Goal: Use online tool/utility: Utilize a website feature to perform a specific function

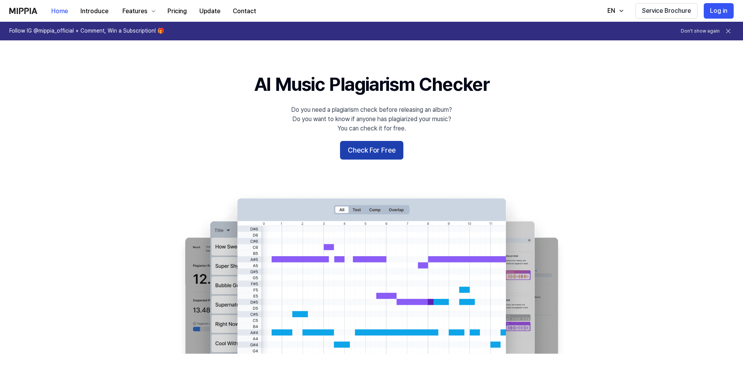
click at [378, 149] on button "Check For Free" at bounding box center [371, 150] width 63 height 19
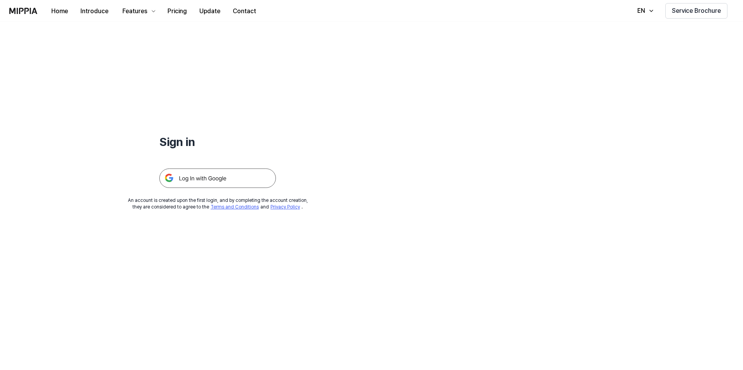
click at [242, 172] on img at bounding box center [217, 178] width 117 height 19
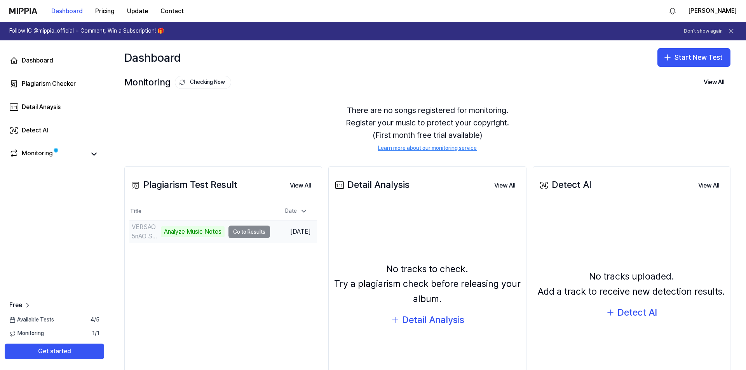
click at [285, 228] on td "[DATE]" at bounding box center [293, 232] width 47 height 22
click at [257, 229] on td "VERSAO5nAO SABE OQ AMOR Analyze Music Notes Go to Results" at bounding box center [199, 232] width 141 height 22
click at [212, 234] on div "Analyze Music Notes" at bounding box center [193, 231] width 64 height 11
click at [239, 235] on td "VERSAO5nAO SABE OQ AMOR Analyze Music Notes Go to Results" at bounding box center [199, 232] width 141 height 22
click at [298, 186] on button "View All" at bounding box center [300, 186] width 33 height 16
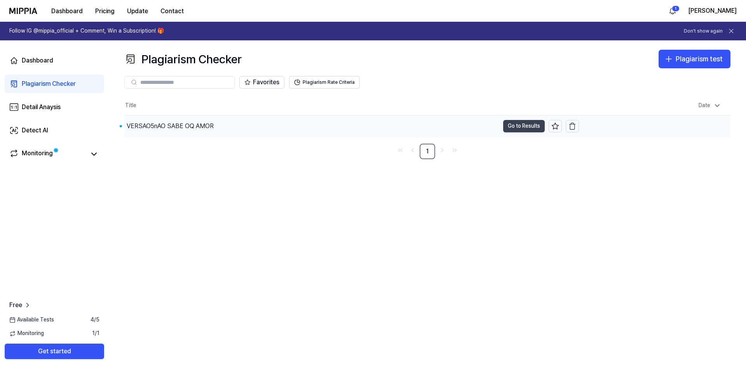
click at [524, 120] on button "Go to Results" at bounding box center [524, 126] width 42 height 12
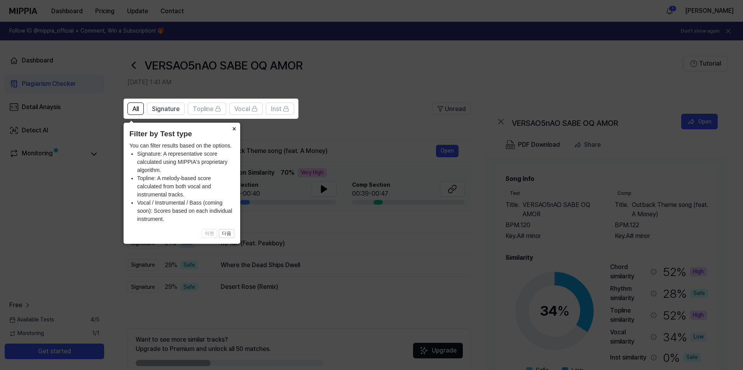
click at [233, 129] on button "×" at bounding box center [234, 128] width 12 height 11
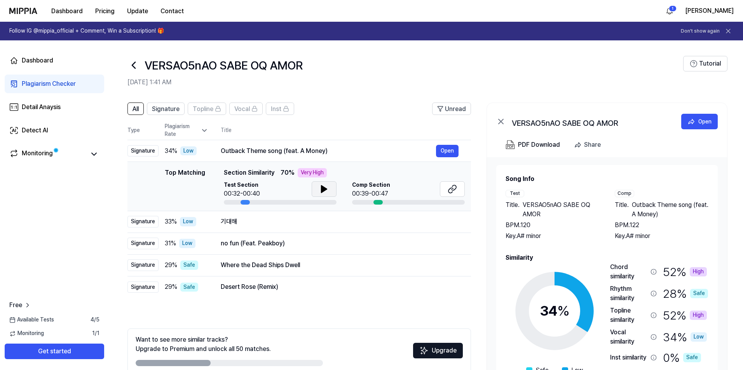
click at [323, 188] on icon at bounding box center [323, 189] width 5 height 7
click at [323, 188] on icon at bounding box center [323, 189] width 2 height 6
click at [443, 226] on button "Open" at bounding box center [447, 222] width 23 height 12
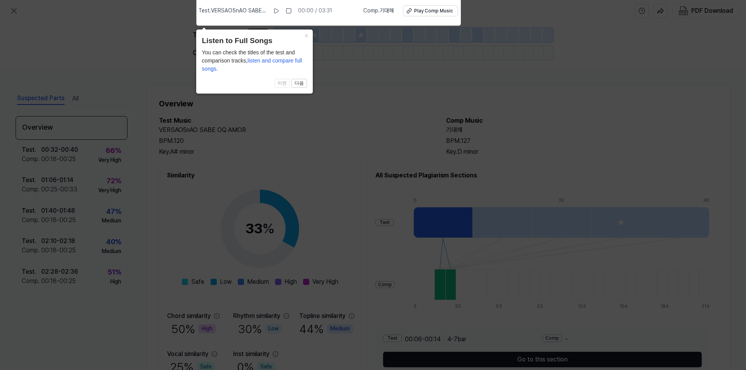
click at [203, 320] on icon at bounding box center [373, 183] width 746 height 374
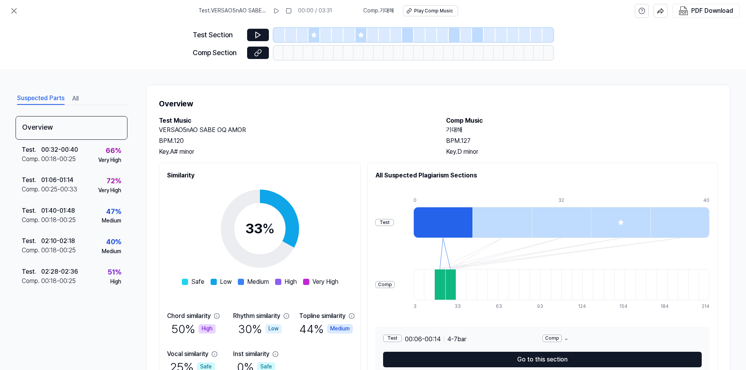
click at [202, 329] on div "High" at bounding box center [206, 328] width 17 height 9
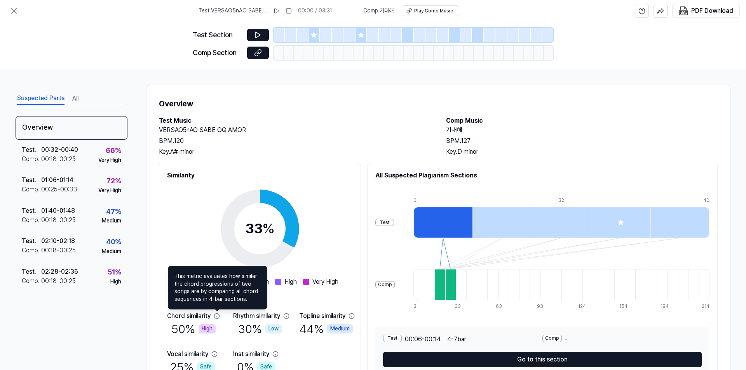
click at [121, 155] on div "Test . 00:32 - 00:40 Comp . 00:18 - 00:25 66 % Very High" at bounding box center [72, 155] width 112 height 30
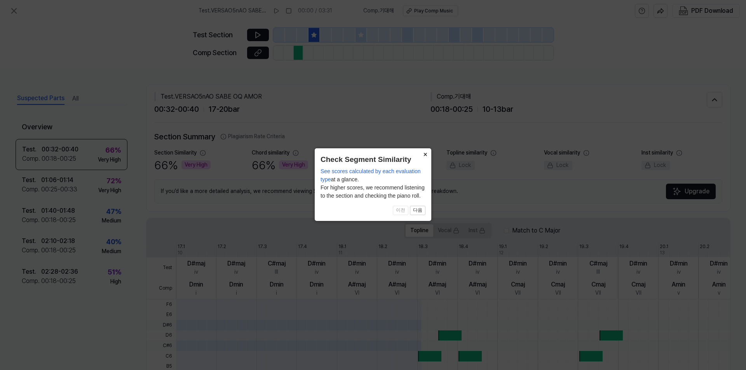
click at [428, 153] on button "×" at bounding box center [425, 153] width 12 height 11
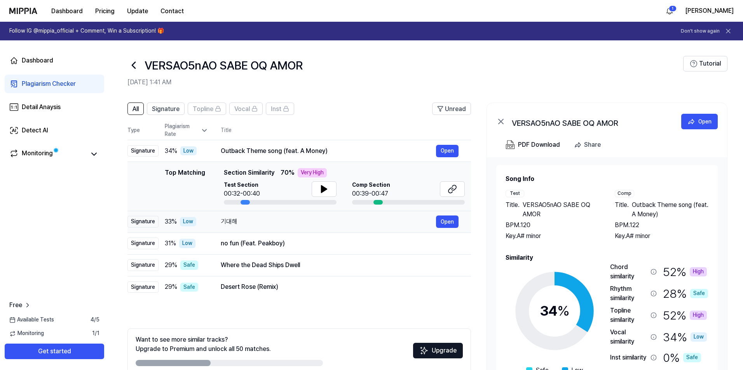
click at [280, 224] on div "기대해" at bounding box center [328, 221] width 215 height 9
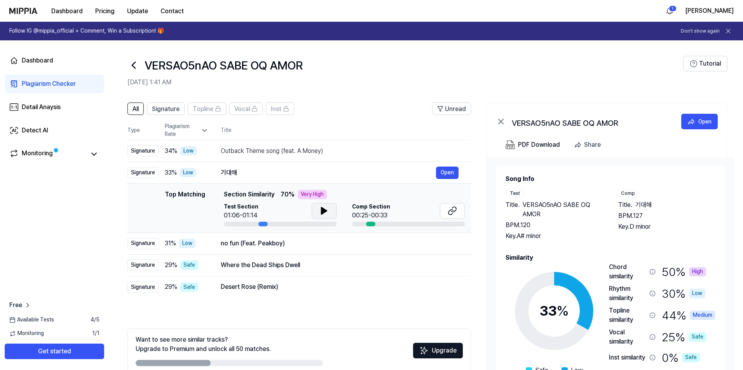
click at [322, 210] on icon at bounding box center [323, 210] width 5 height 7
click at [309, 244] on div "no fun (Feat. Peakboy)" at bounding box center [328, 243] width 215 height 9
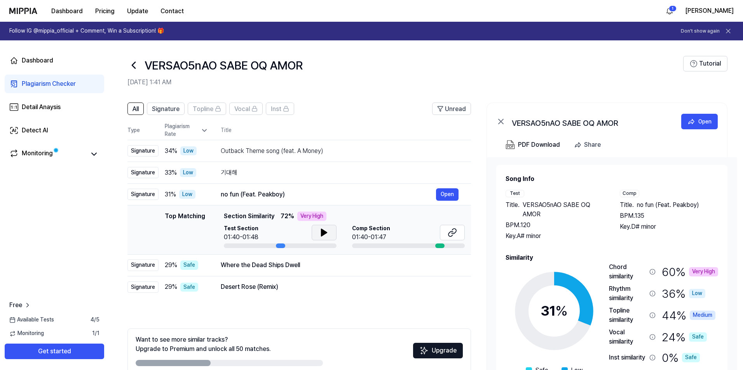
click at [325, 234] on icon at bounding box center [323, 232] width 5 height 7
drag, startPoint x: 709, startPoint y: 200, endPoint x: 607, endPoint y: 122, distance: 128.6
click at [607, 122] on div "VERSAO5nAO SABE OQ AMOR Open PDF Download Share Song Info Test Title . VERSAO5n…" at bounding box center [606, 243] width 241 height 280
drag, startPoint x: 278, startPoint y: 190, endPoint x: 277, endPoint y: 99, distance: 90.9
click at [277, 130] on table "Type Plagiarism Rate Title High Rate Unread Signature 34 % Low Outback Theme so…" at bounding box center [298, 209] width 343 height 177
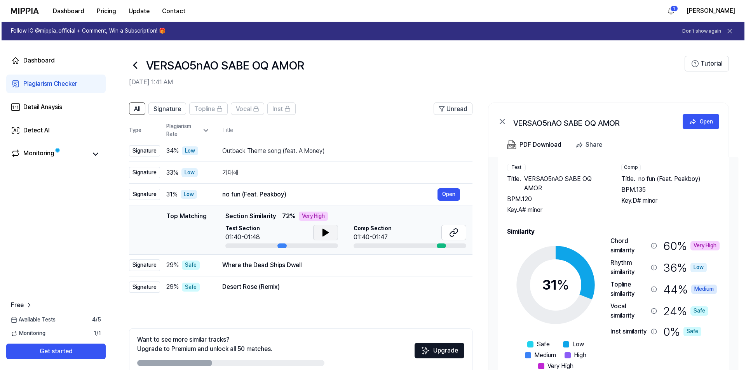
scroll to position [33, 0]
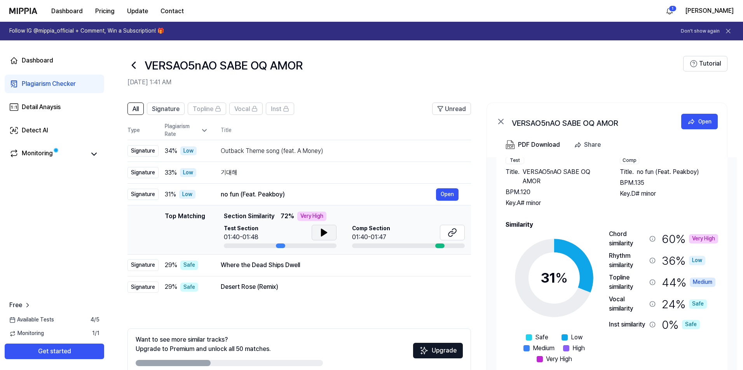
click at [555, 361] on span "Very High" at bounding box center [559, 359] width 26 height 9
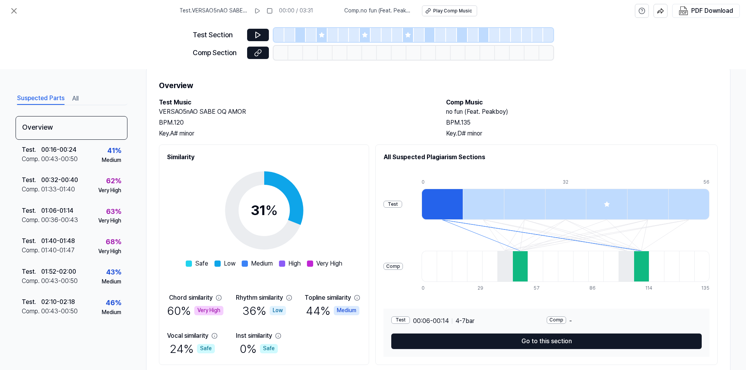
scroll to position [42, 0]
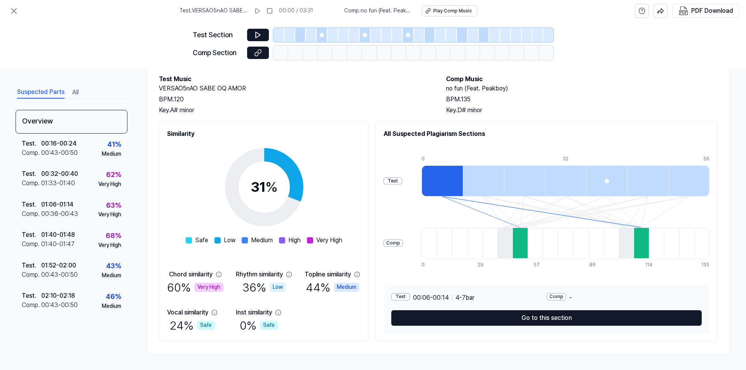
click at [210, 289] on div "Very High" at bounding box center [208, 287] width 29 height 9
click at [85, 179] on div "Test . 00:32 - 00:40 Comp . 01:33 - 01:40 62 % Very High" at bounding box center [72, 179] width 112 height 30
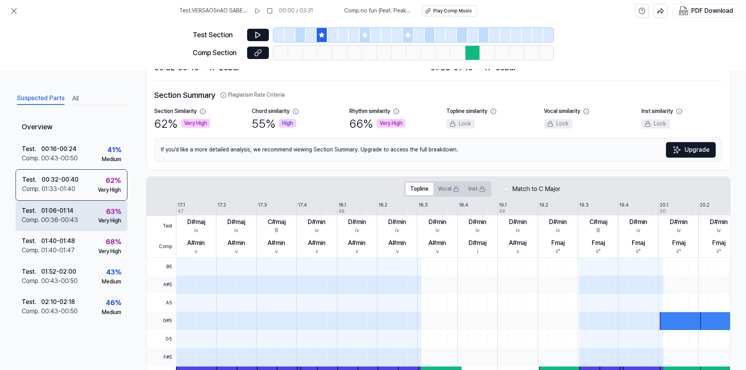
click at [98, 221] on div "Very High" at bounding box center [109, 221] width 23 height 8
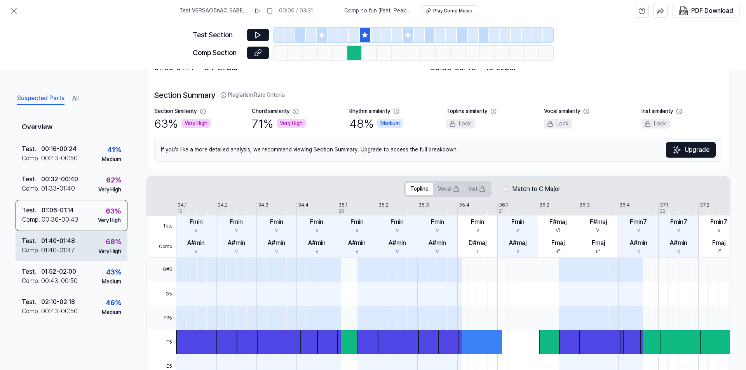
click at [93, 243] on div "Test . 01:40 - 01:48 Comp . 01:40 - 01:47 68 % Very High" at bounding box center [72, 246] width 112 height 30
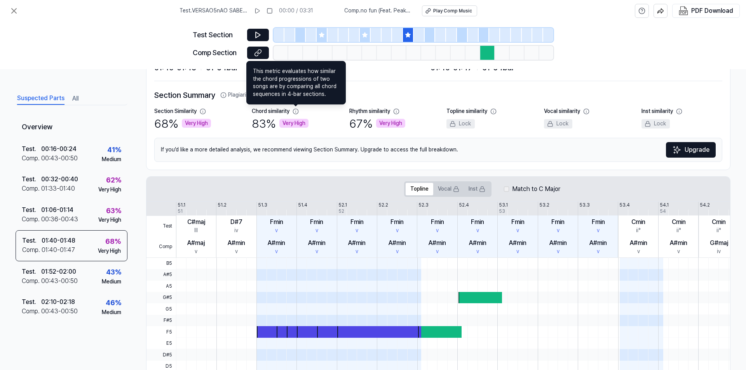
click at [295, 111] on icon at bounding box center [295, 111] width 6 height 6
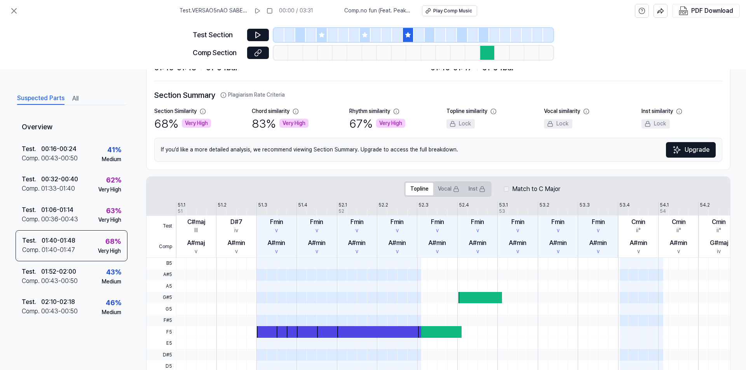
click at [290, 125] on div "Very High" at bounding box center [293, 123] width 29 height 9
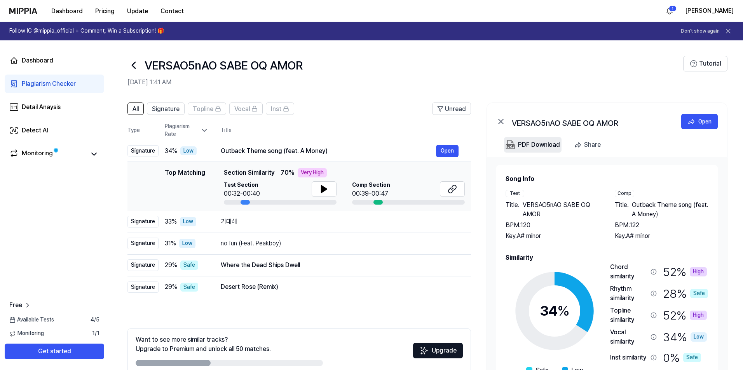
click at [545, 148] on div "PDF Download" at bounding box center [539, 145] width 42 height 10
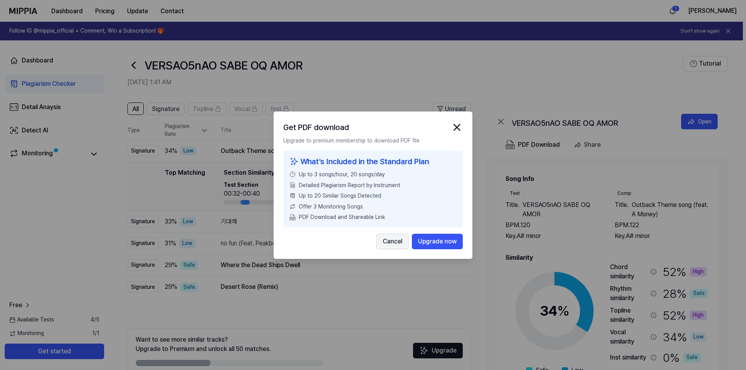
click at [394, 241] on button "Cancel" at bounding box center [392, 241] width 33 height 16
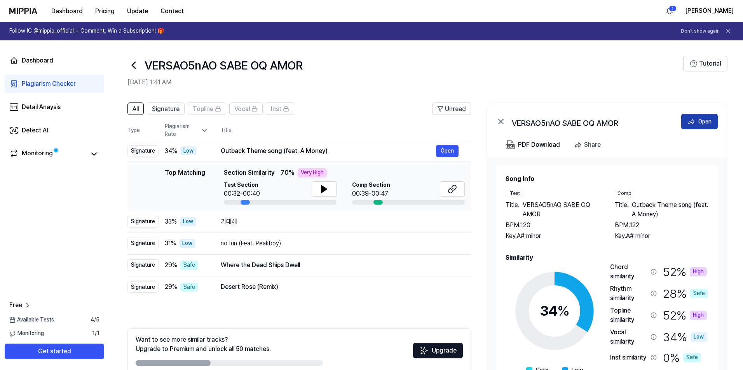
click at [698, 114] on button "Open" at bounding box center [699, 122] width 37 height 16
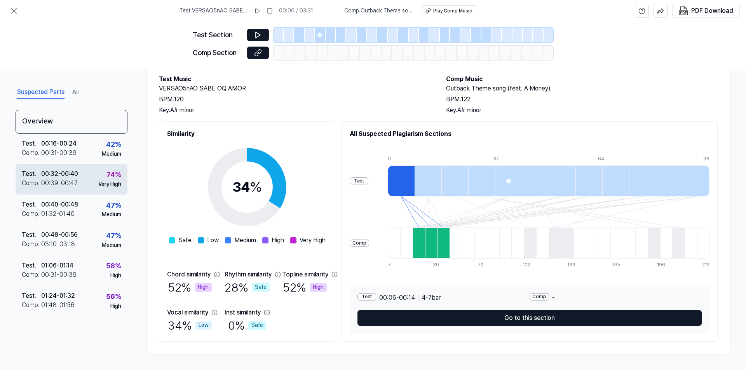
click at [99, 179] on div "74 % Very High" at bounding box center [109, 178] width 23 height 19
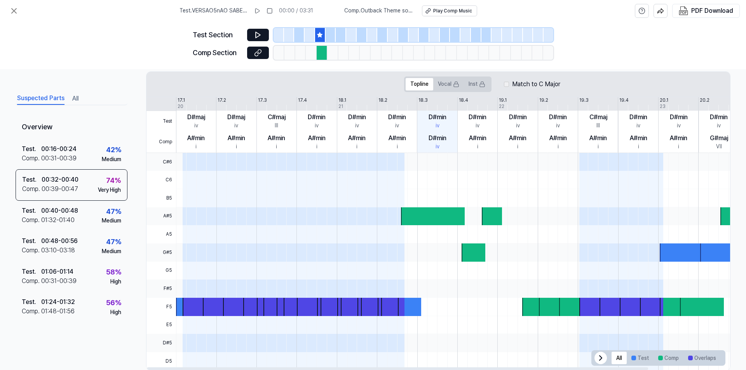
scroll to position [163, 0]
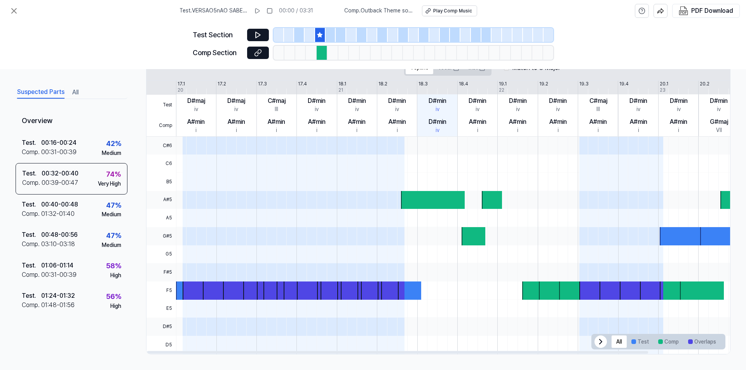
click at [410, 200] on div at bounding box center [433, 200] width 64 height 18
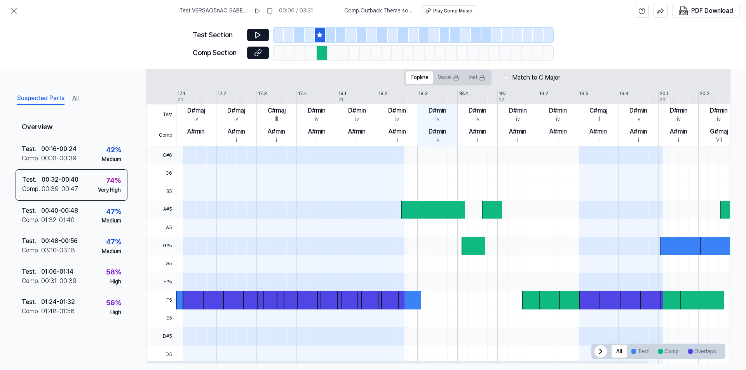
scroll to position [150, 0]
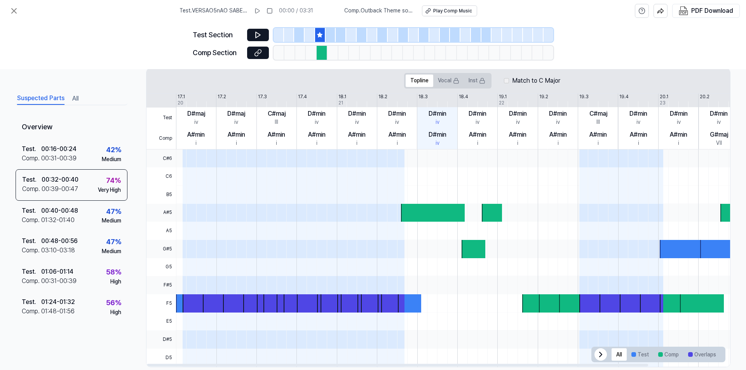
click at [400, 92] on div "Topline Vocal Inst Match to C Major" at bounding box center [481, 80] width 671 height 25
click at [400, 111] on div "D#min" at bounding box center [397, 113] width 18 height 9
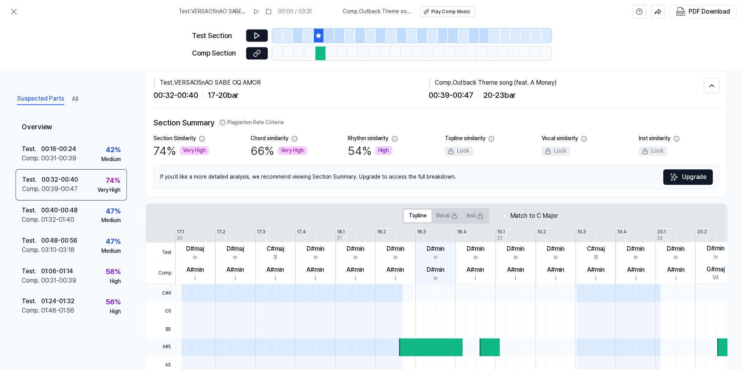
scroll to position [0, 0]
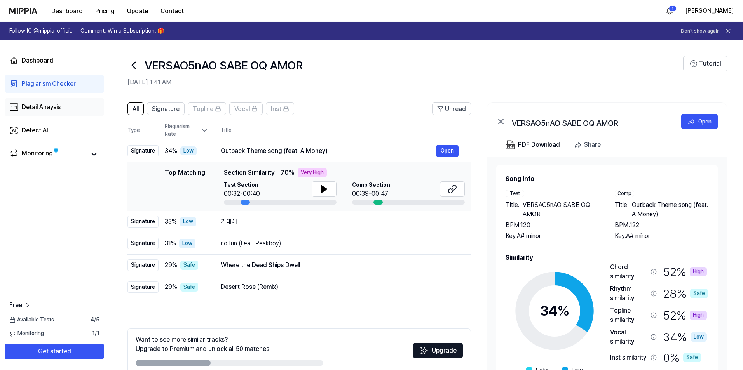
click at [82, 104] on link "Detail Anaysis" at bounding box center [54, 107] width 99 height 19
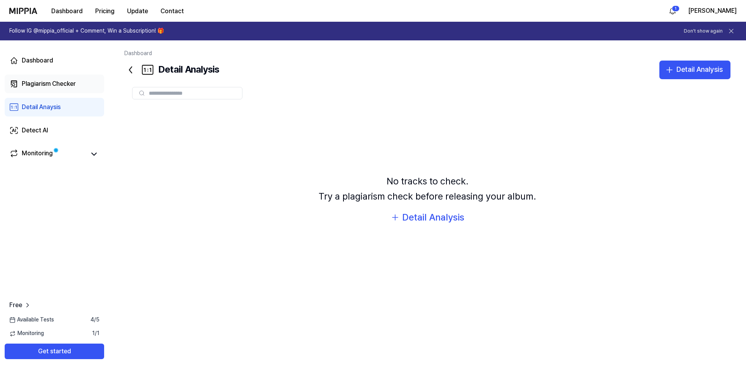
click at [70, 79] on link "Plagiarism Checker" at bounding box center [54, 84] width 99 height 19
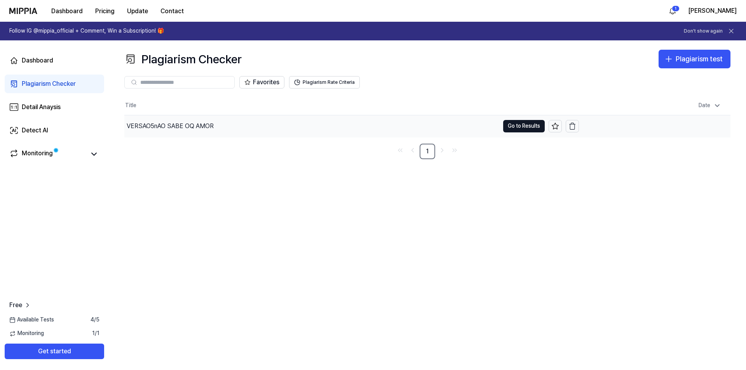
click at [163, 119] on div "VERSAO5nAO SABE OQ AMOR" at bounding box center [311, 126] width 375 height 22
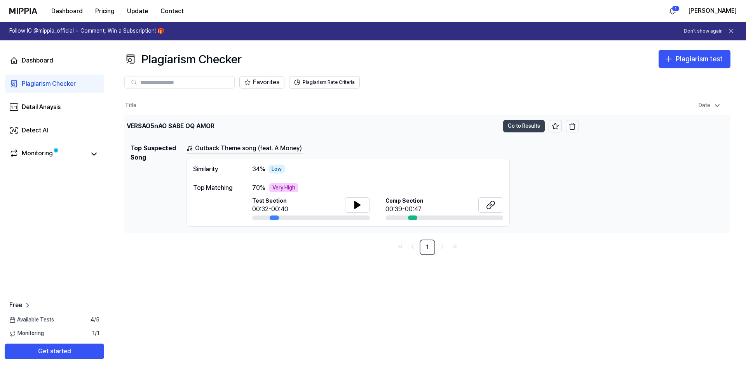
click at [511, 129] on button "Go to Results" at bounding box center [524, 126] width 42 height 12
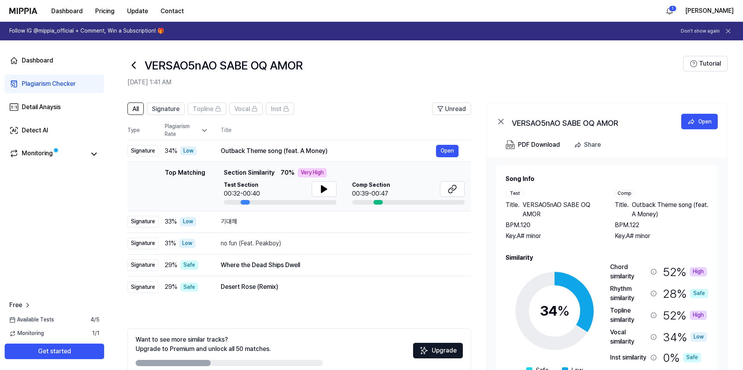
click at [315, 173] on div "Very High" at bounding box center [311, 172] width 29 height 9
